Goal: Communication & Community: Answer question/provide support

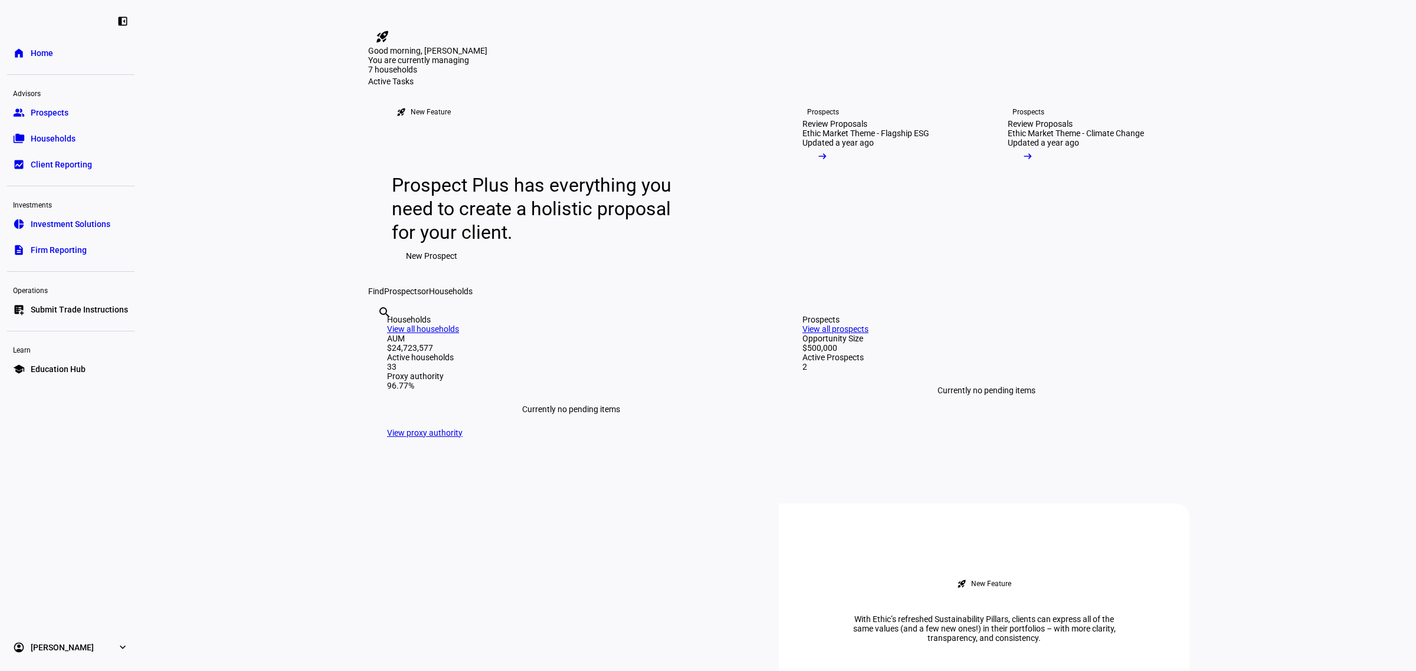
click at [70, 137] on span "Households" at bounding box center [53, 139] width 45 height 12
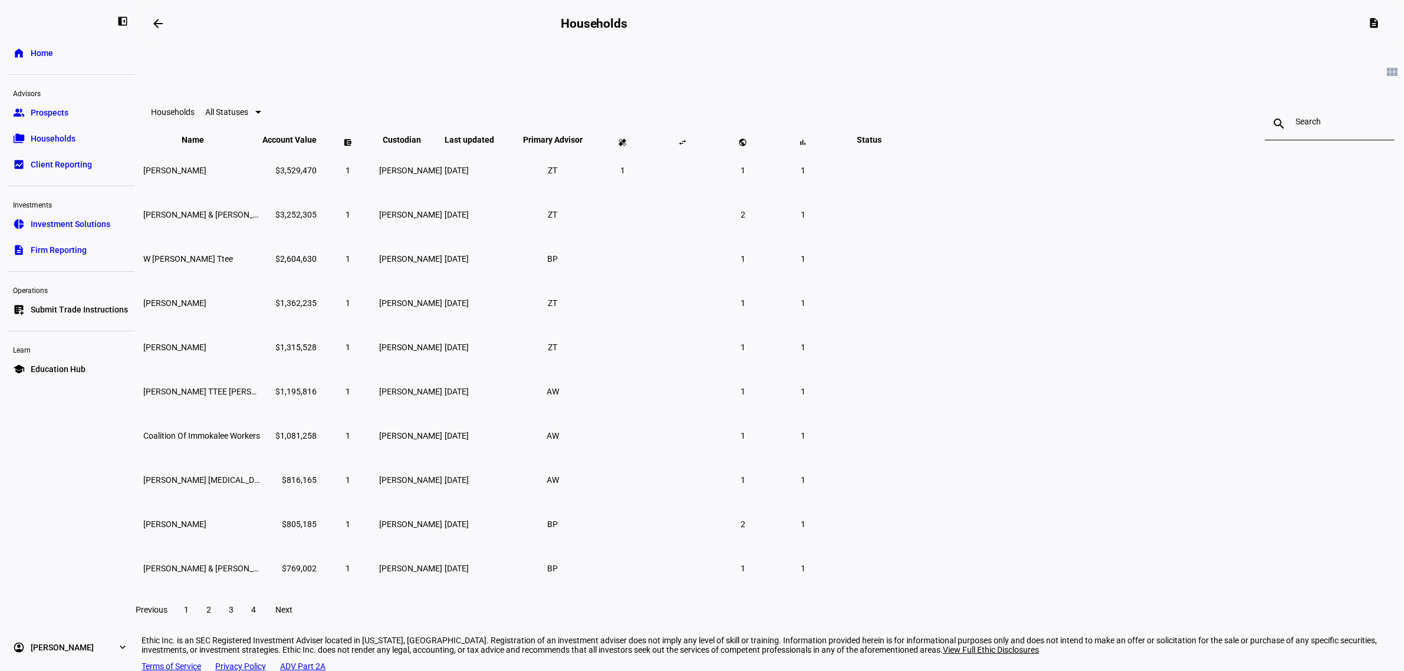
click at [90, 107] on link "group Prospects" at bounding box center [70, 113] width 127 height 24
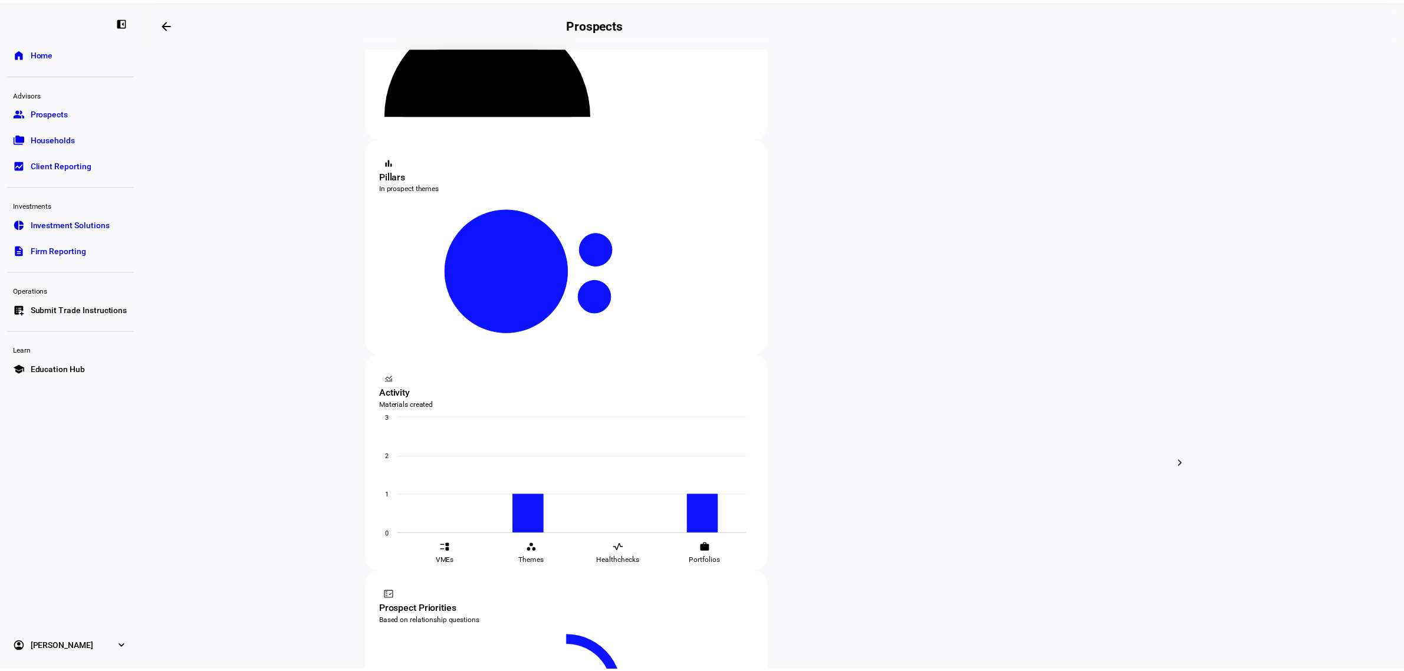
scroll to position [147, 0]
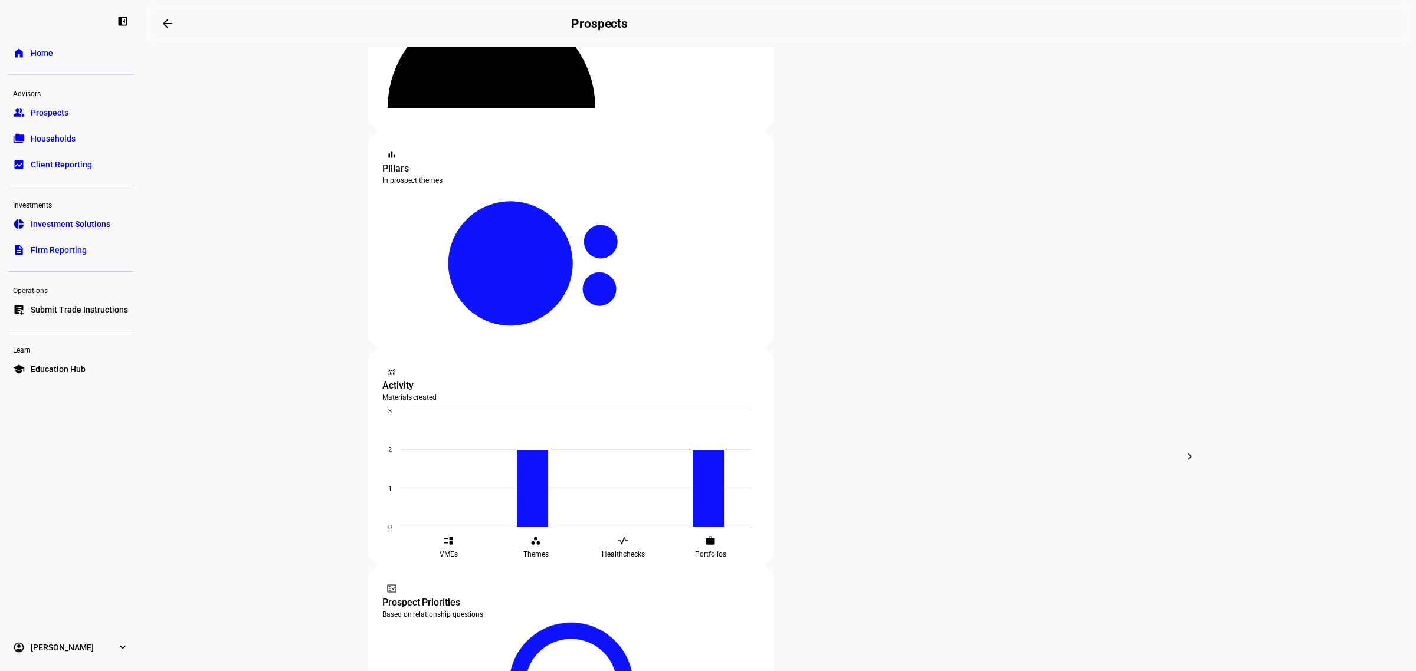
click at [56, 145] on link "folder_copy Households" at bounding box center [70, 139] width 127 height 24
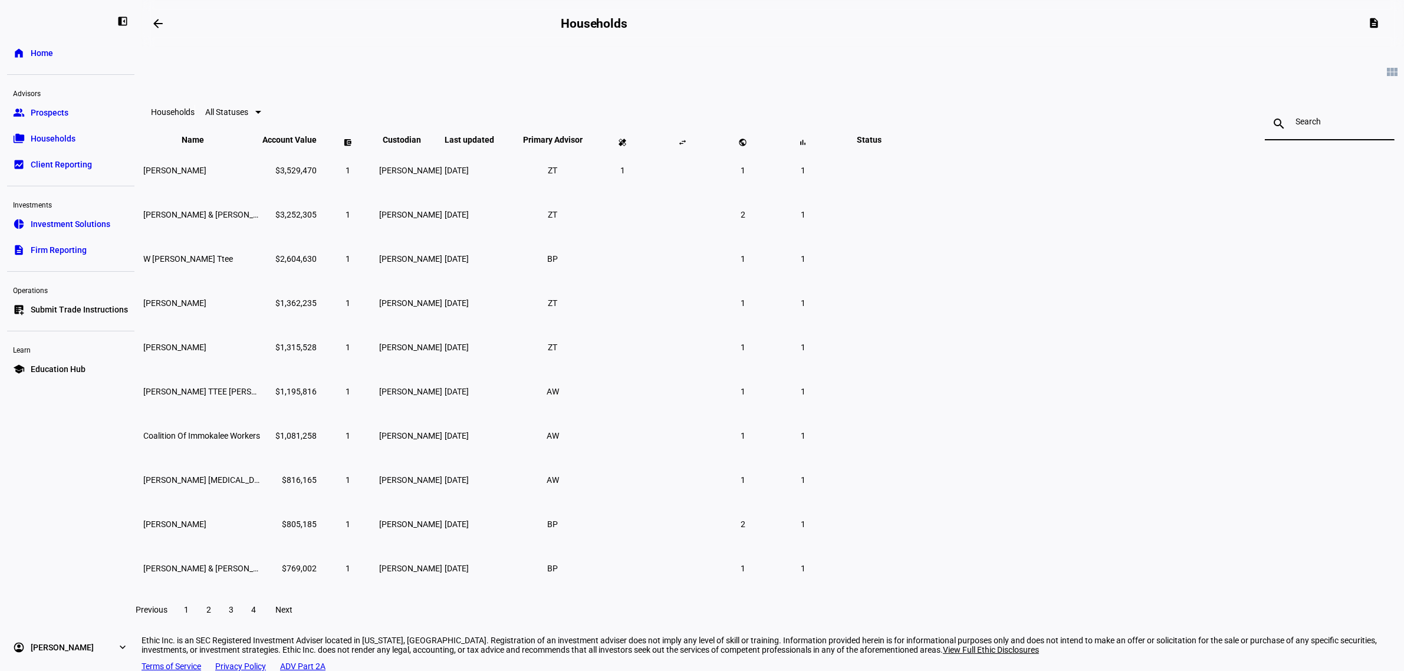
click at [1296, 124] on input at bounding box center [1330, 121] width 68 height 9
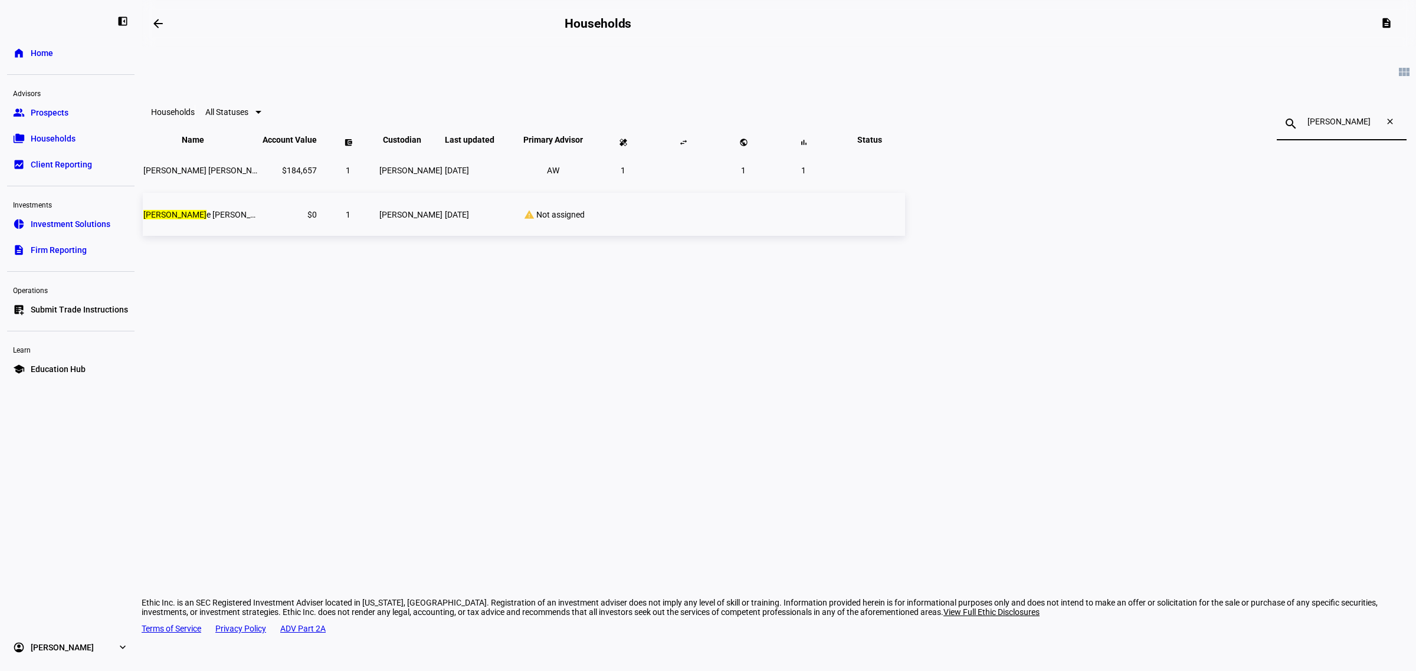
type input "[PERSON_NAME]"
click at [469, 219] on span "[DATE]" at bounding box center [457, 214] width 24 height 9
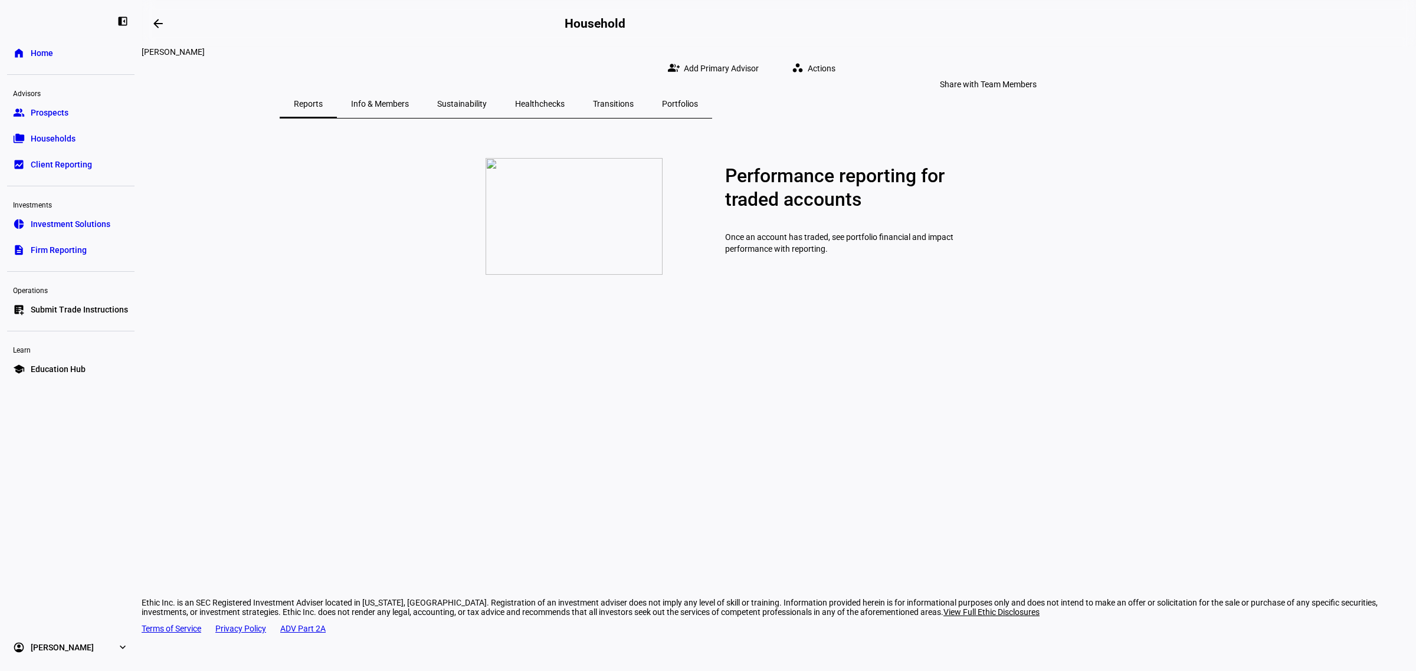
click at [759, 57] on span "Add Primary Advisor" at bounding box center [721, 69] width 75 height 24
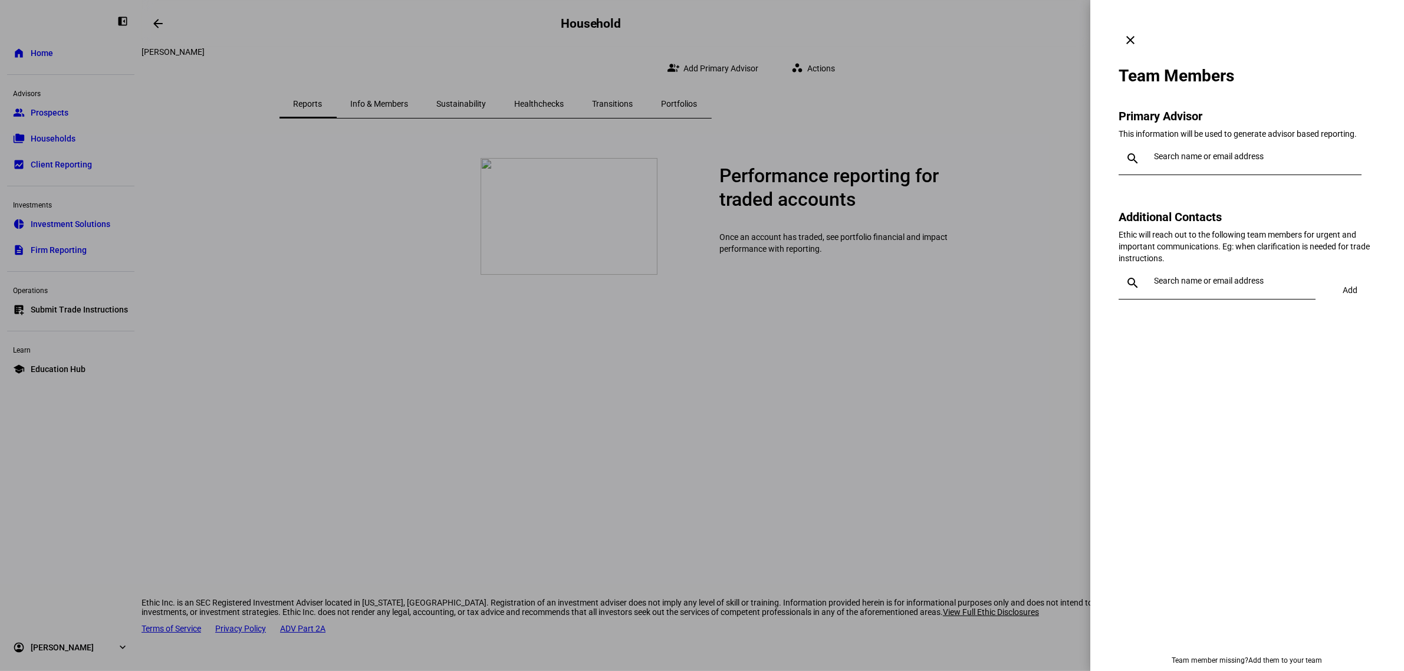
click at [1163, 152] on input "text" at bounding box center [1255, 156] width 203 height 9
type input "dav"
click at [1175, 161] on div "[PERSON_NAME]" at bounding box center [1256, 162] width 191 height 12
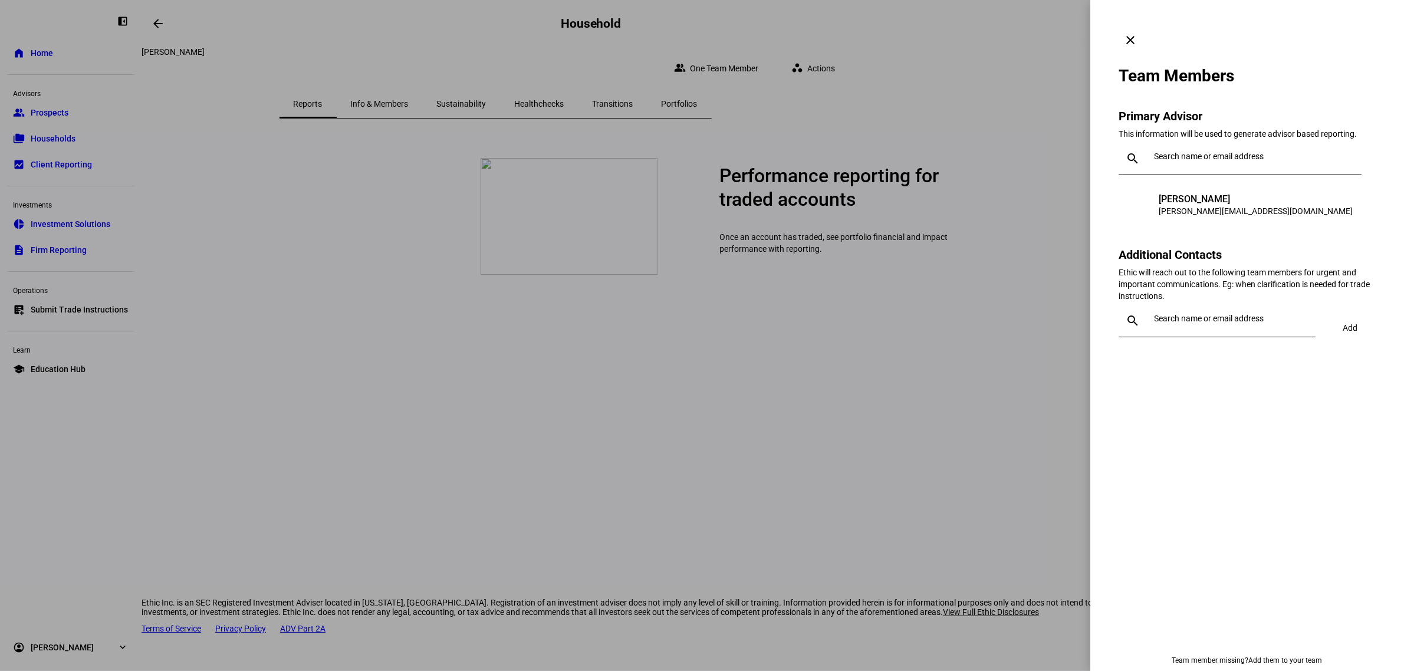
click at [1200, 314] on input "text" at bounding box center [1232, 318] width 157 height 9
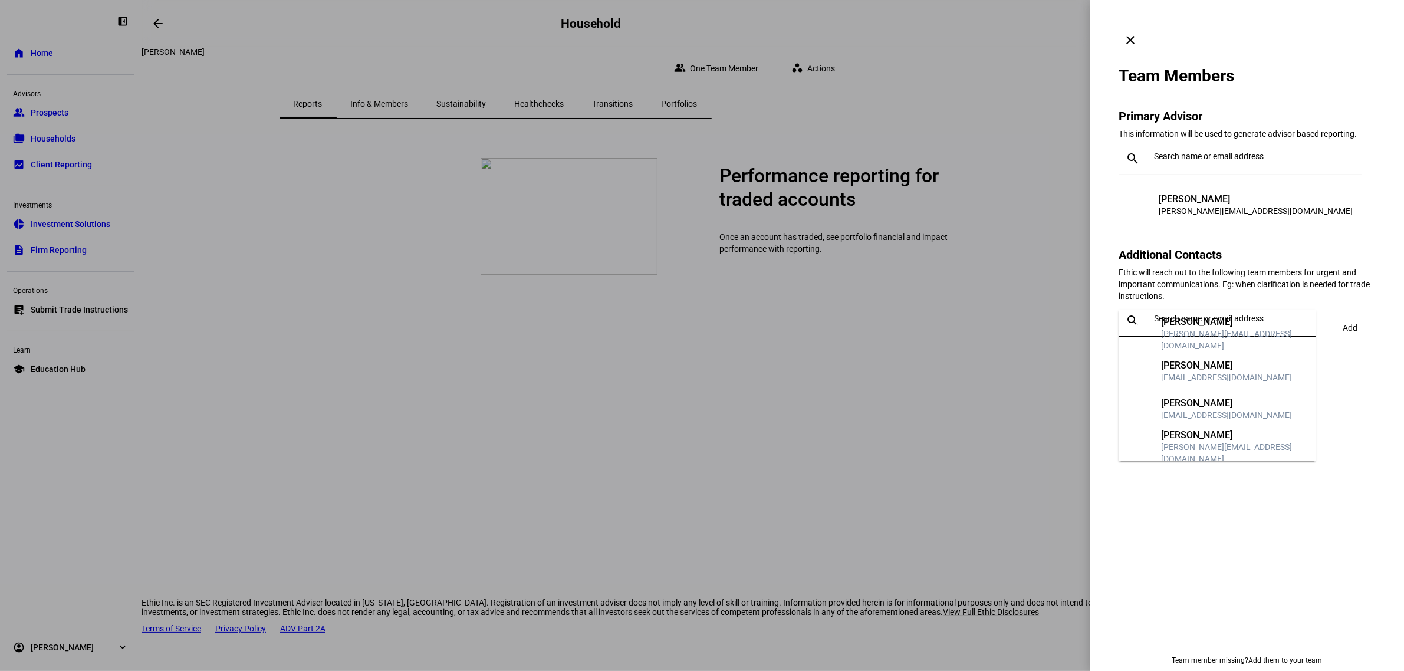
click at [1198, 325] on div "[PERSON_NAME]" at bounding box center [1233, 322] width 145 height 12
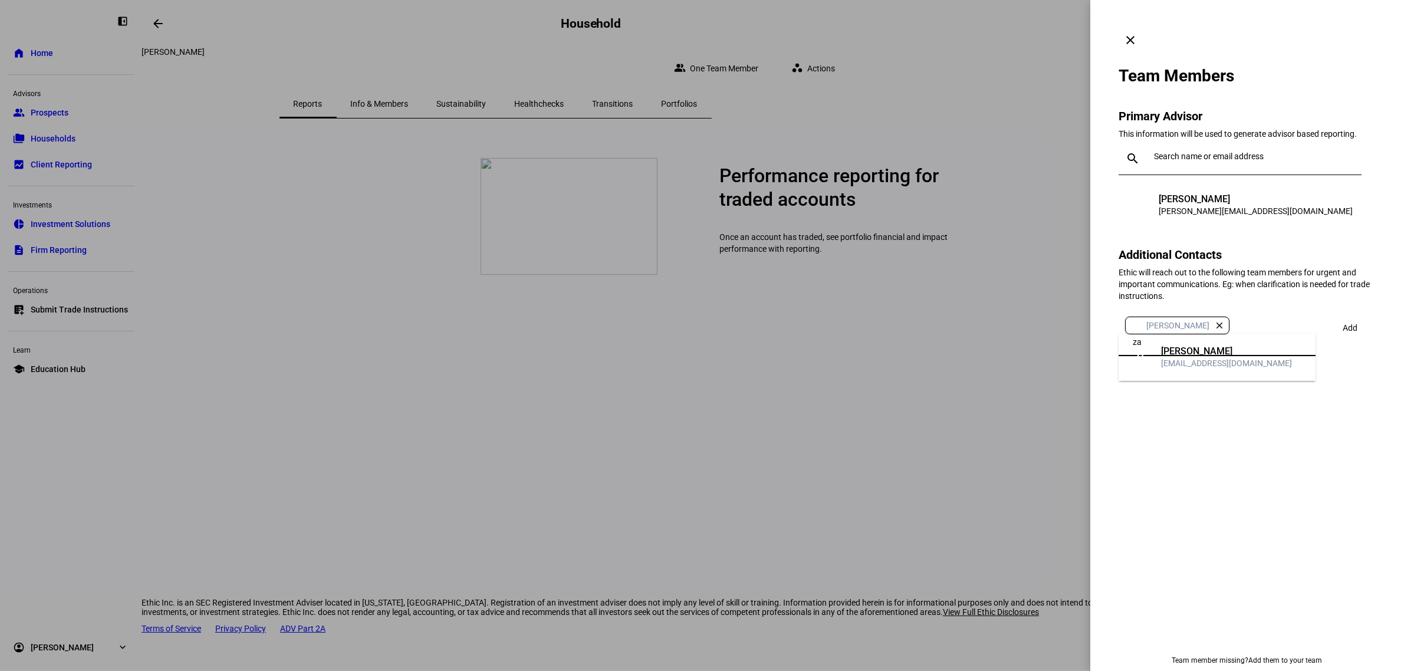
type input "za"
click at [1190, 353] on div "[PERSON_NAME]" at bounding box center [1226, 352] width 131 height 12
click at [1342, 314] on span at bounding box center [1350, 328] width 41 height 28
click at [1138, 33] on mat-icon "clear" at bounding box center [1131, 40] width 14 height 14
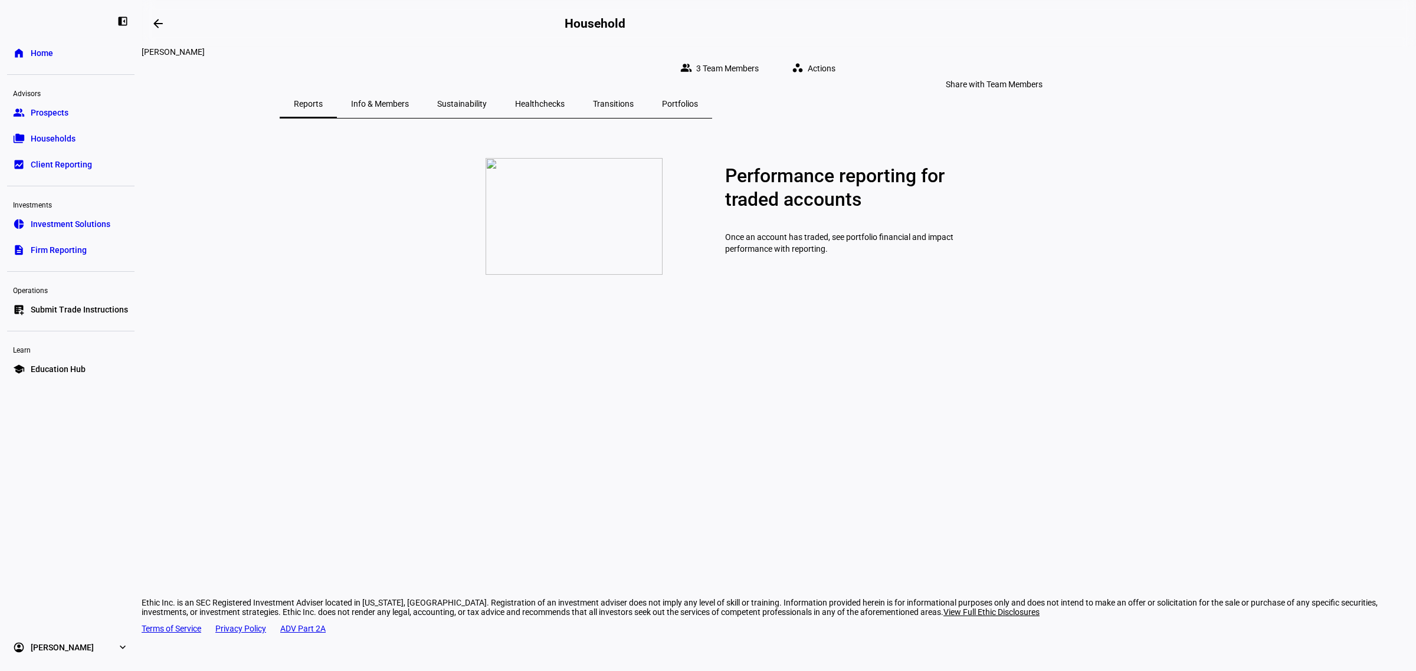
click at [968, 46] on eth-layout-page-header "arrow_backwards Household" at bounding box center [779, 23] width 1274 height 47
click at [759, 57] on span "3 Team Members" at bounding box center [727, 69] width 63 height 24
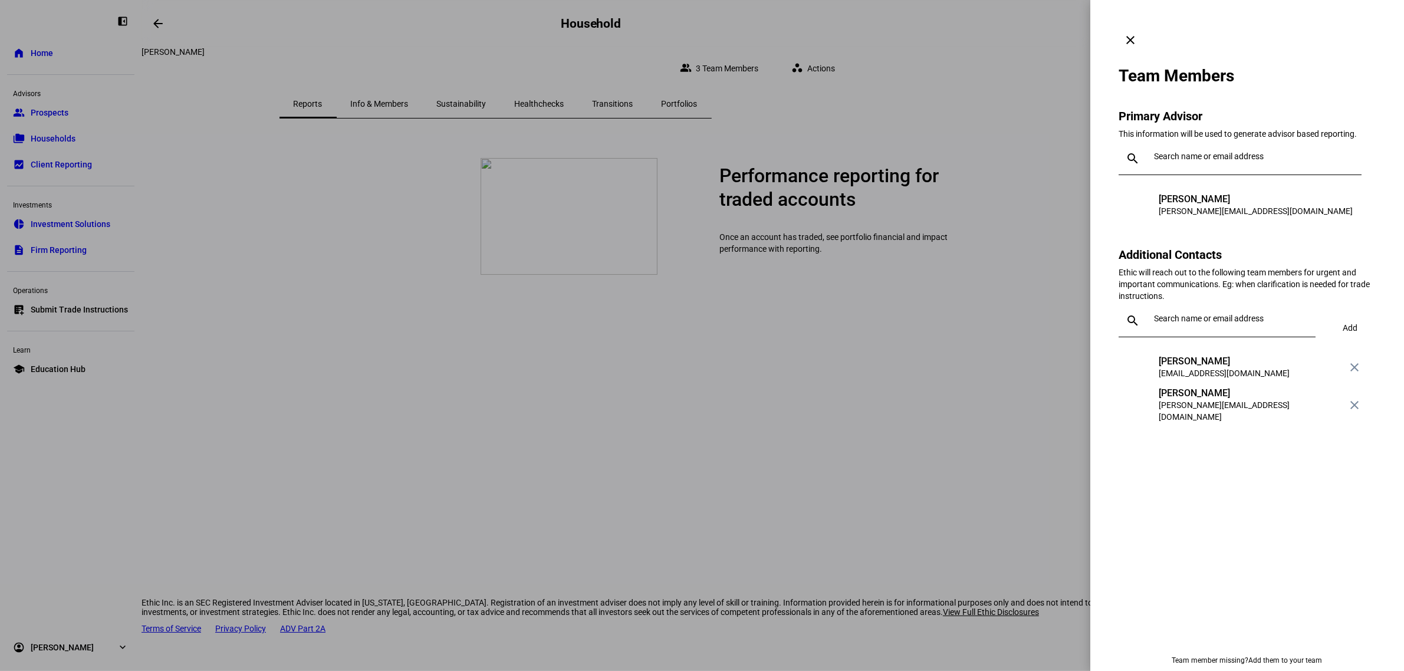
click at [1156, 314] on input "text" at bounding box center [1232, 318] width 157 height 9
click at [1220, 393] on div "[PERSON_NAME]" at bounding box center [1233, 387] width 145 height 12
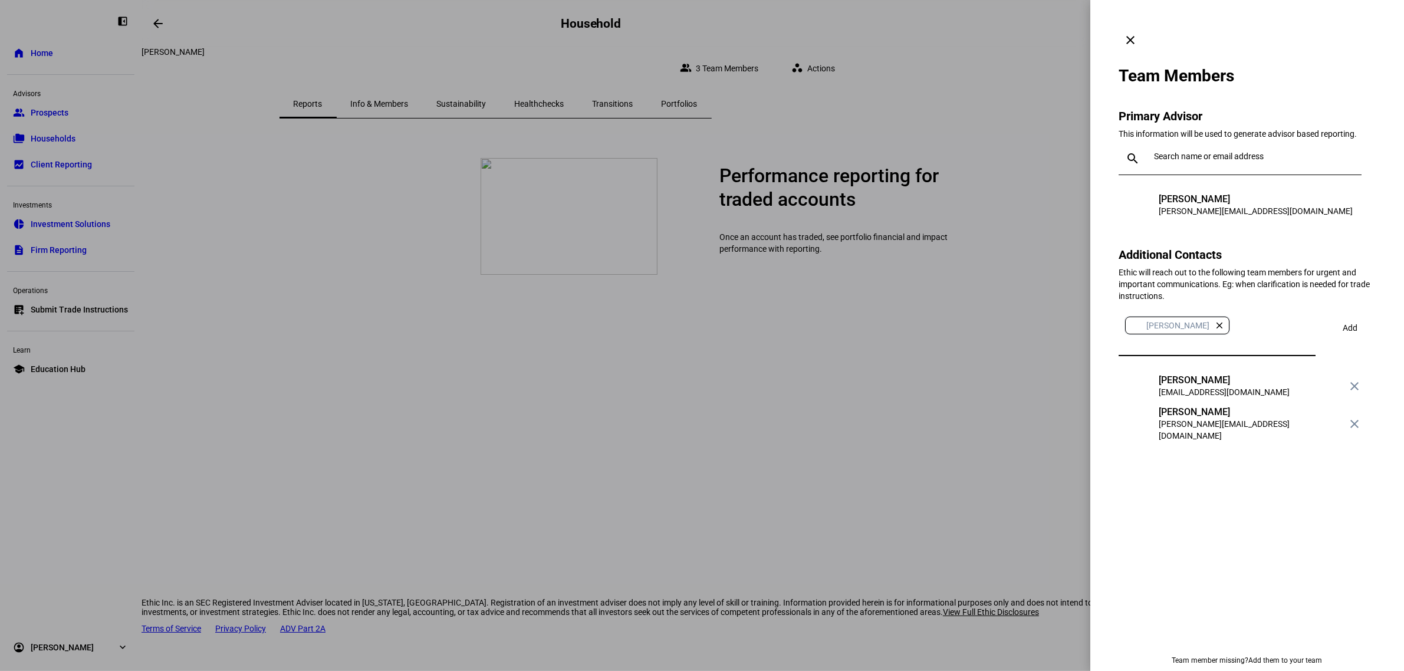
click at [1341, 314] on span at bounding box center [1350, 328] width 41 height 28
